Goal: Task Accomplishment & Management: Manage account settings

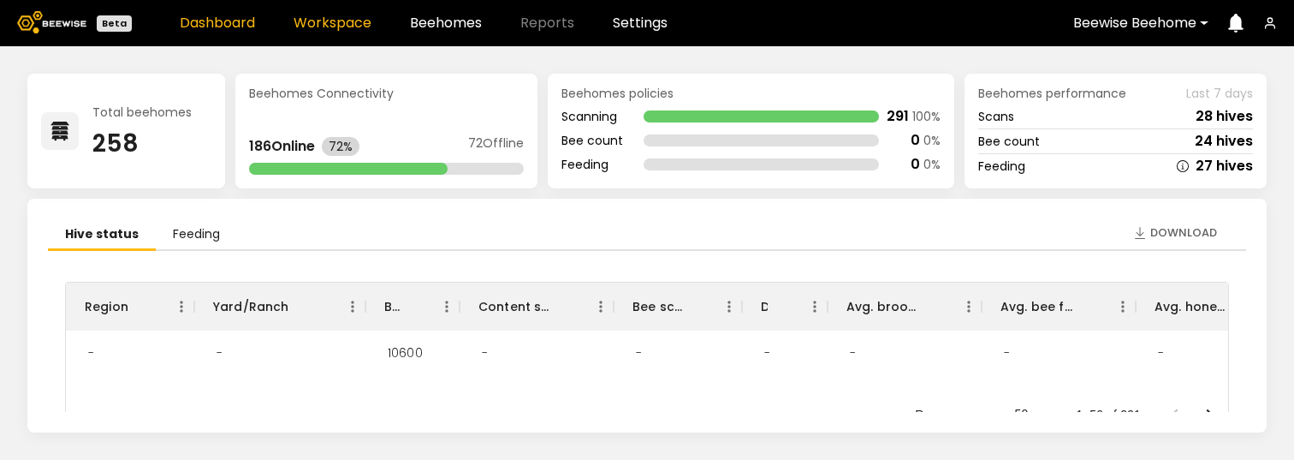
click at [336, 27] on link "Workspace" at bounding box center [333, 23] width 78 height 14
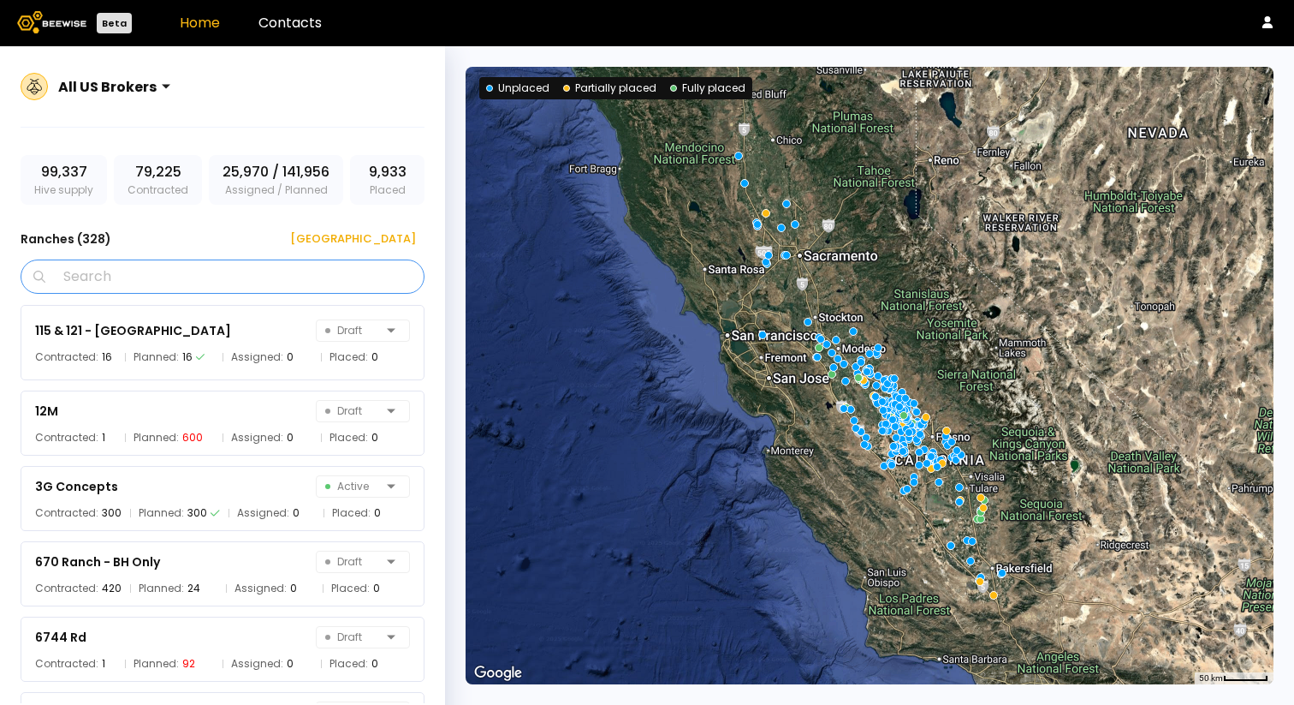
click at [115, 287] on input "Search" at bounding box center [229, 276] width 360 height 33
click at [58, 346] on div "115 & 121 - Agriland Draft Contracted: 16 Planned: 16 Assigned: 0 Placed: 0" at bounding box center [223, 342] width 404 height 75
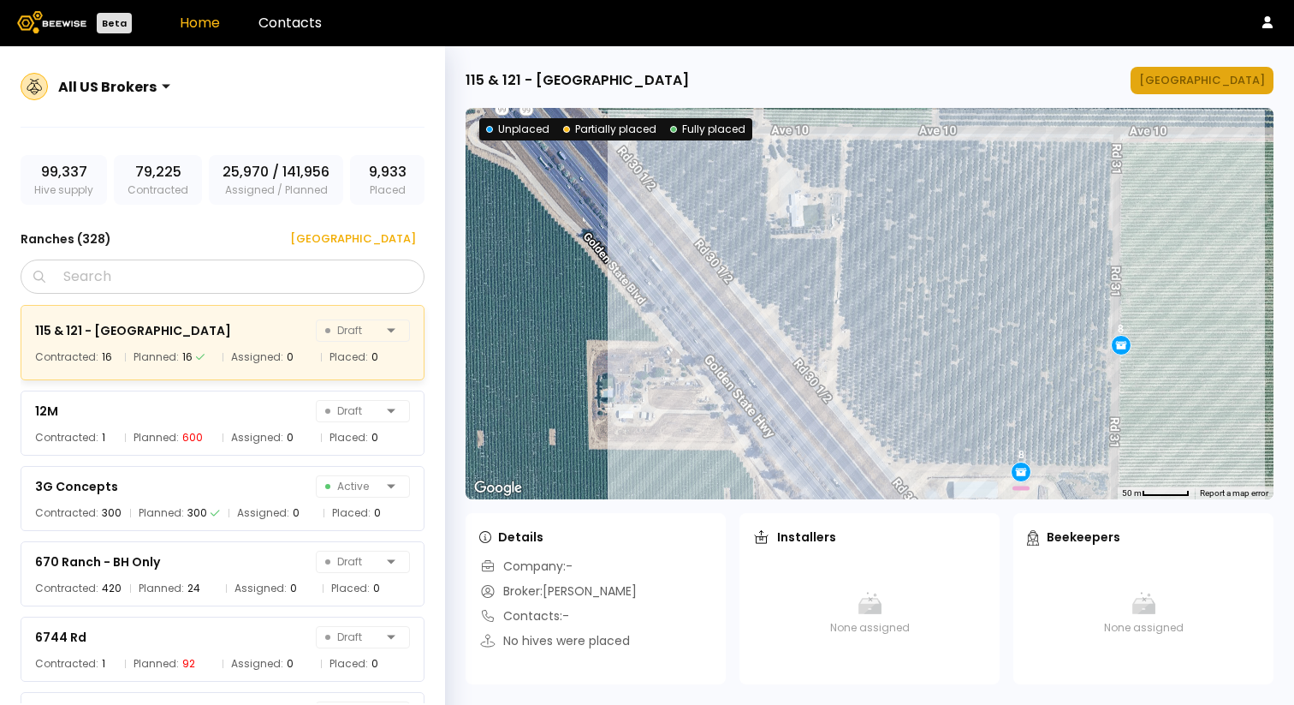
click at [1236, 78] on div "Manage Ranch" at bounding box center [1202, 80] width 126 height 17
